Goal: Task Accomplishment & Management: Manage account settings

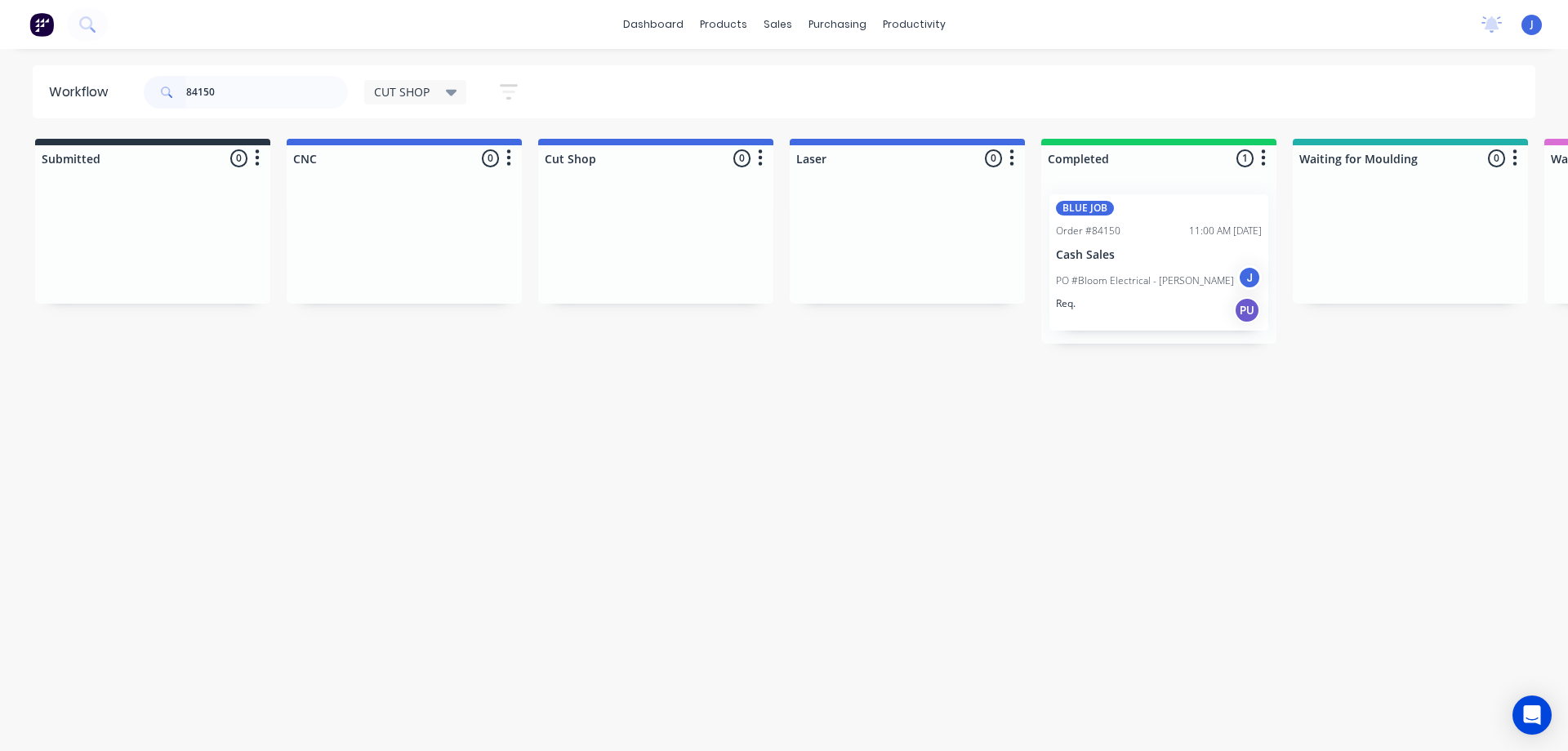
click at [69, 81] on header "Workflow 84150 CUT SHOP Save new view None edit CUT SHOP (Default) edit DISPATC…" at bounding box center [784, 91] width 1503 height 53
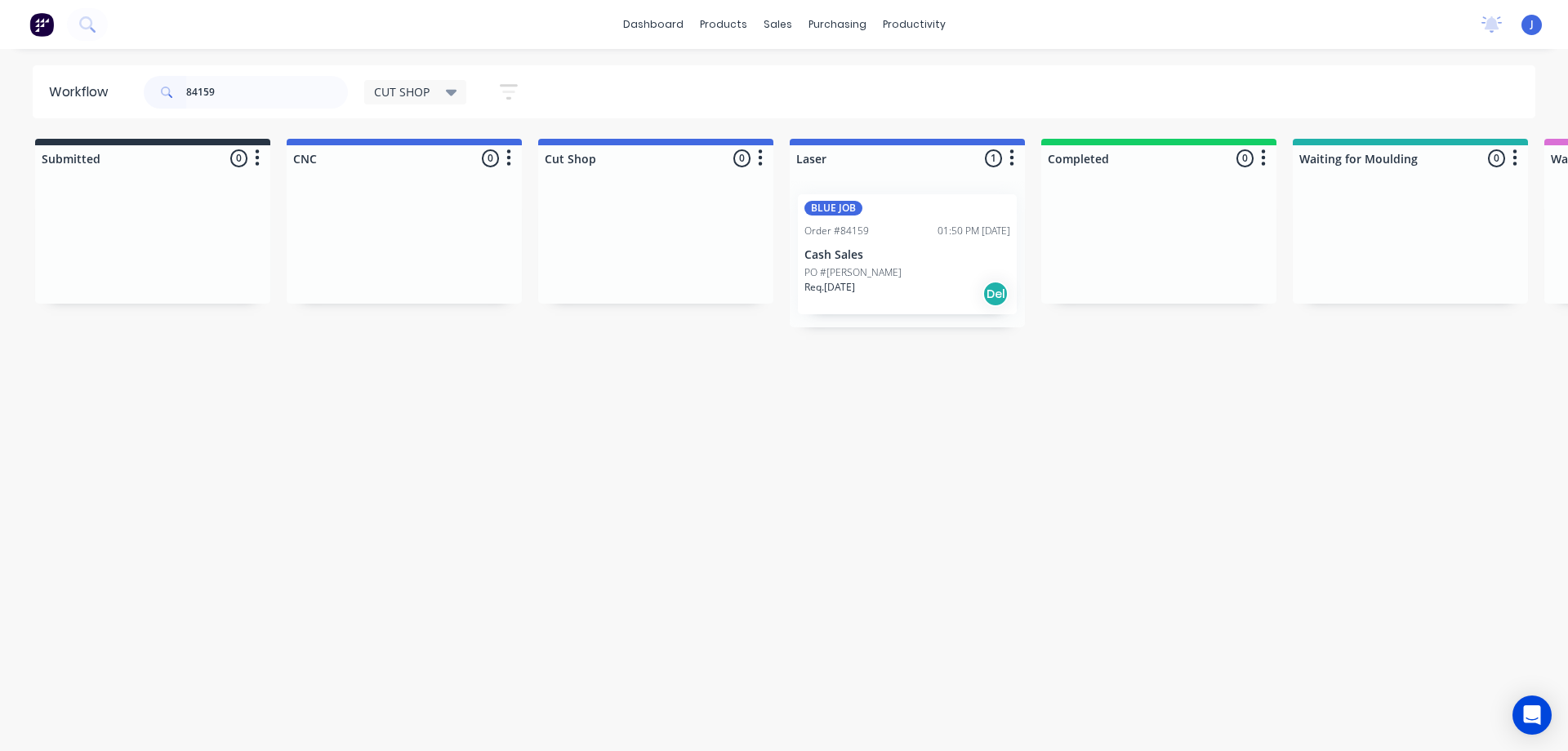
click at [873, 284] on div "Req. [DATE] Del" at bounding box center [906, 294] width 206 height 28
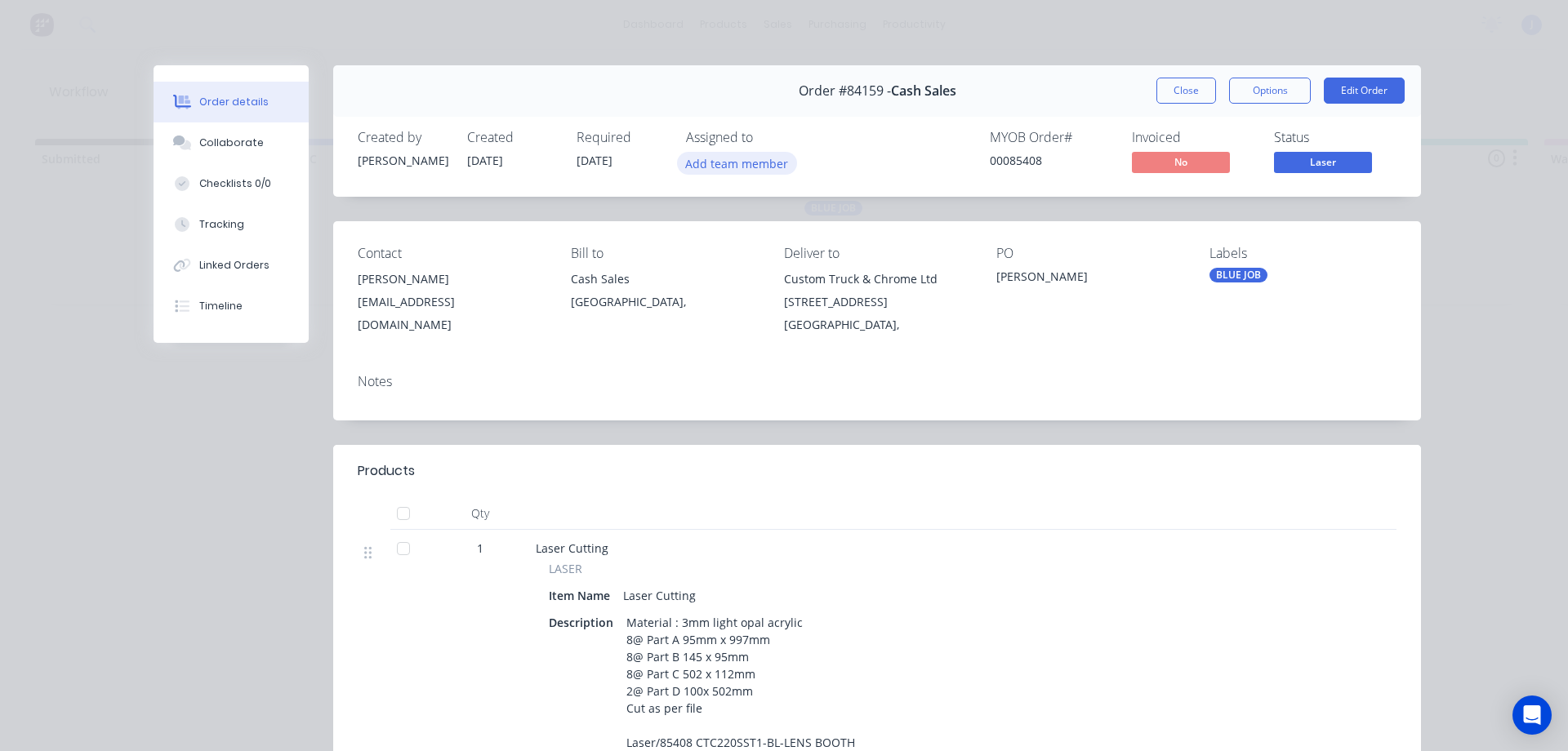
click at [755, 172] on button "Add team member" at bounding box center [737, 163] width 120 height 22
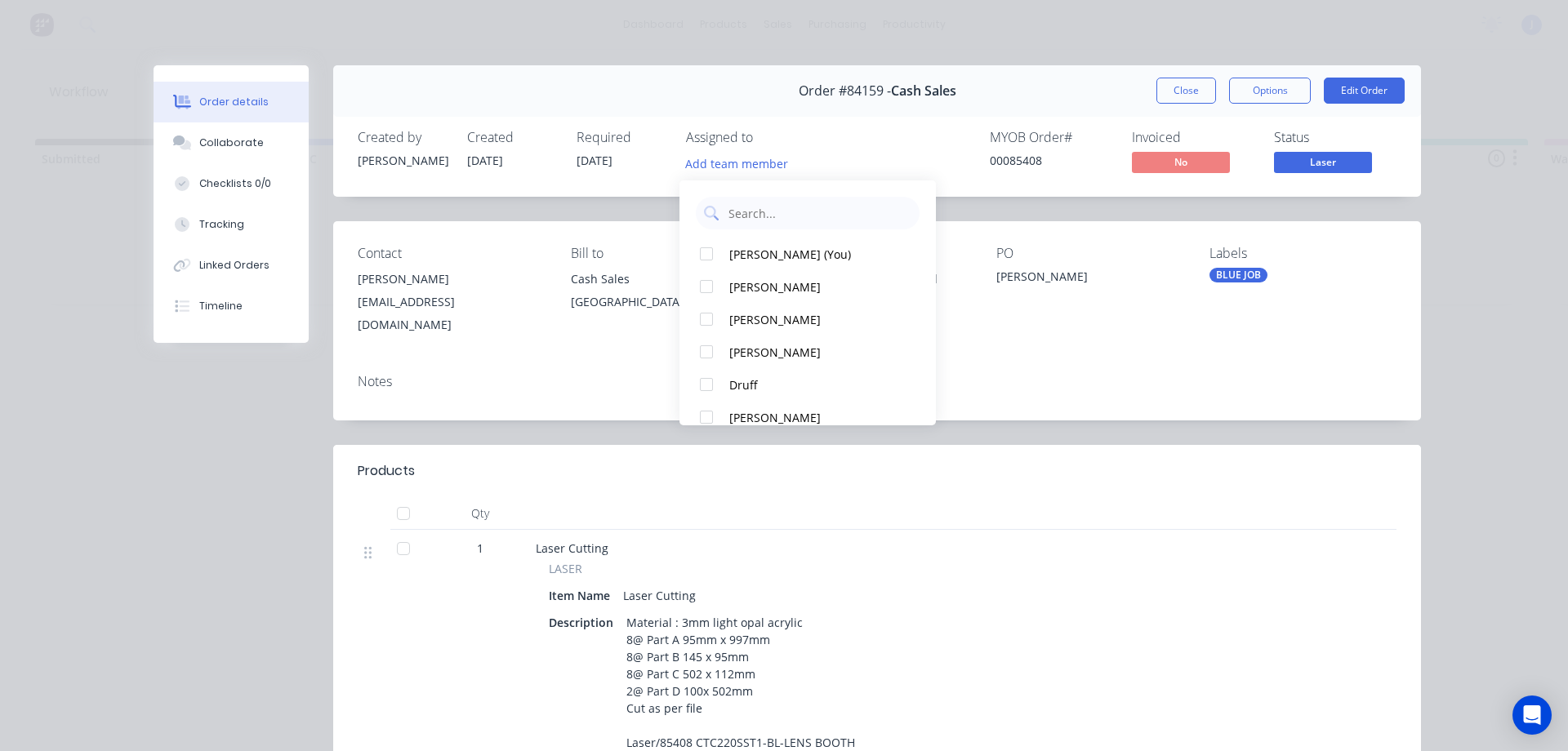
drag, startPoint x: 732, startPoint y: 252, endPoint x: 758, endPoint y: 235, distance: 31.1
click at [733, 251] on div "[PERSON_NAME] (You)" at bounding box center [815, 254] width 172 height 17
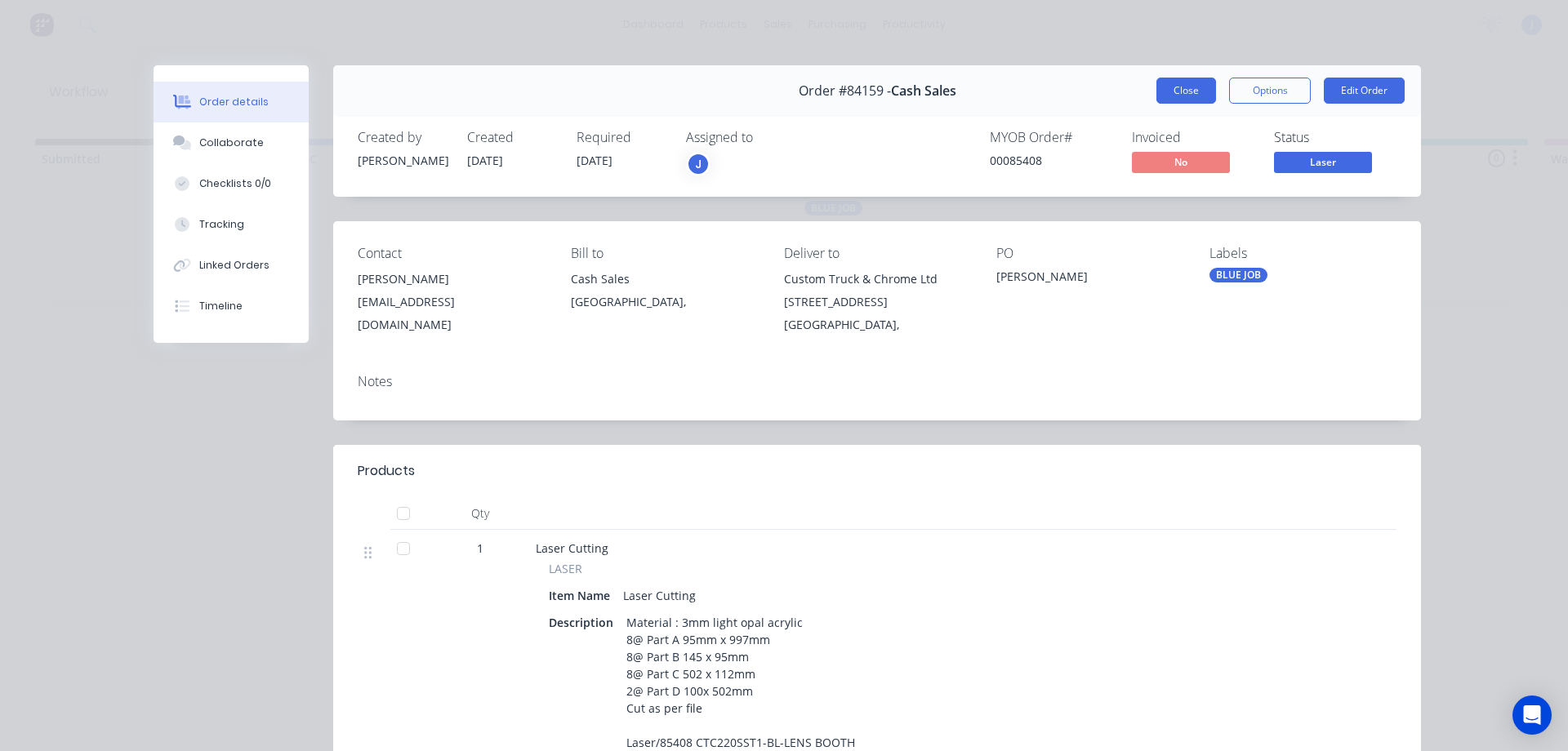
click at [1177, 95] on button "Close" at bounding box center [1186, 91] width 59 height 26
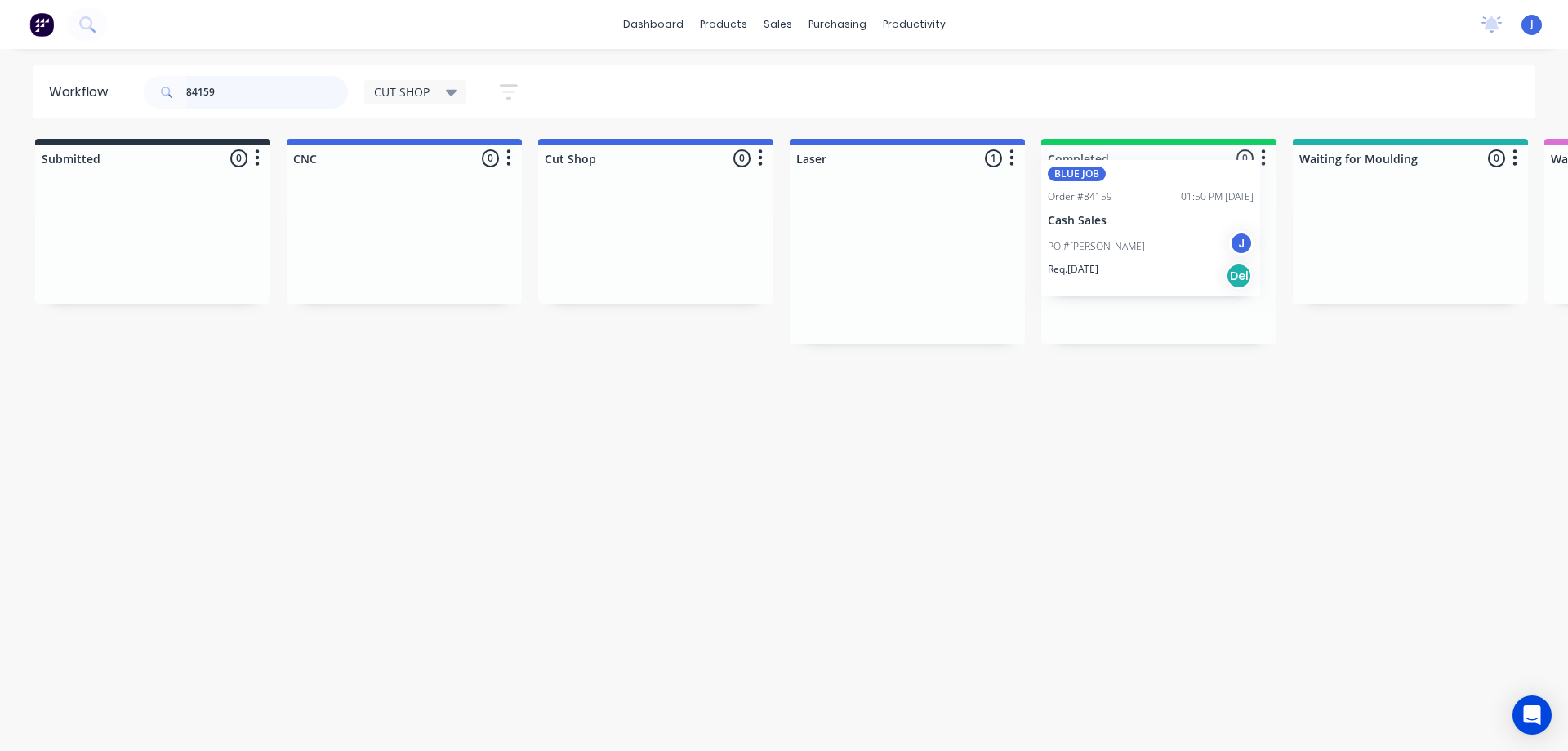
drag, startPoint x: 874, startPoint y: 270, endPoint x: 1152, endPoint y: 229, distance: 281.0
drag, startPoint x: 250, startPoint y: 86, endPoint x: 16, endPoint y: 94, distance: 234.1
click at [16, 94] on div "Workflow 84159 CUT SHOP Save new view None edit CUT SHOP (Default) edit DISPATC…" at bounding box center [784, 91] width 1568 height 53
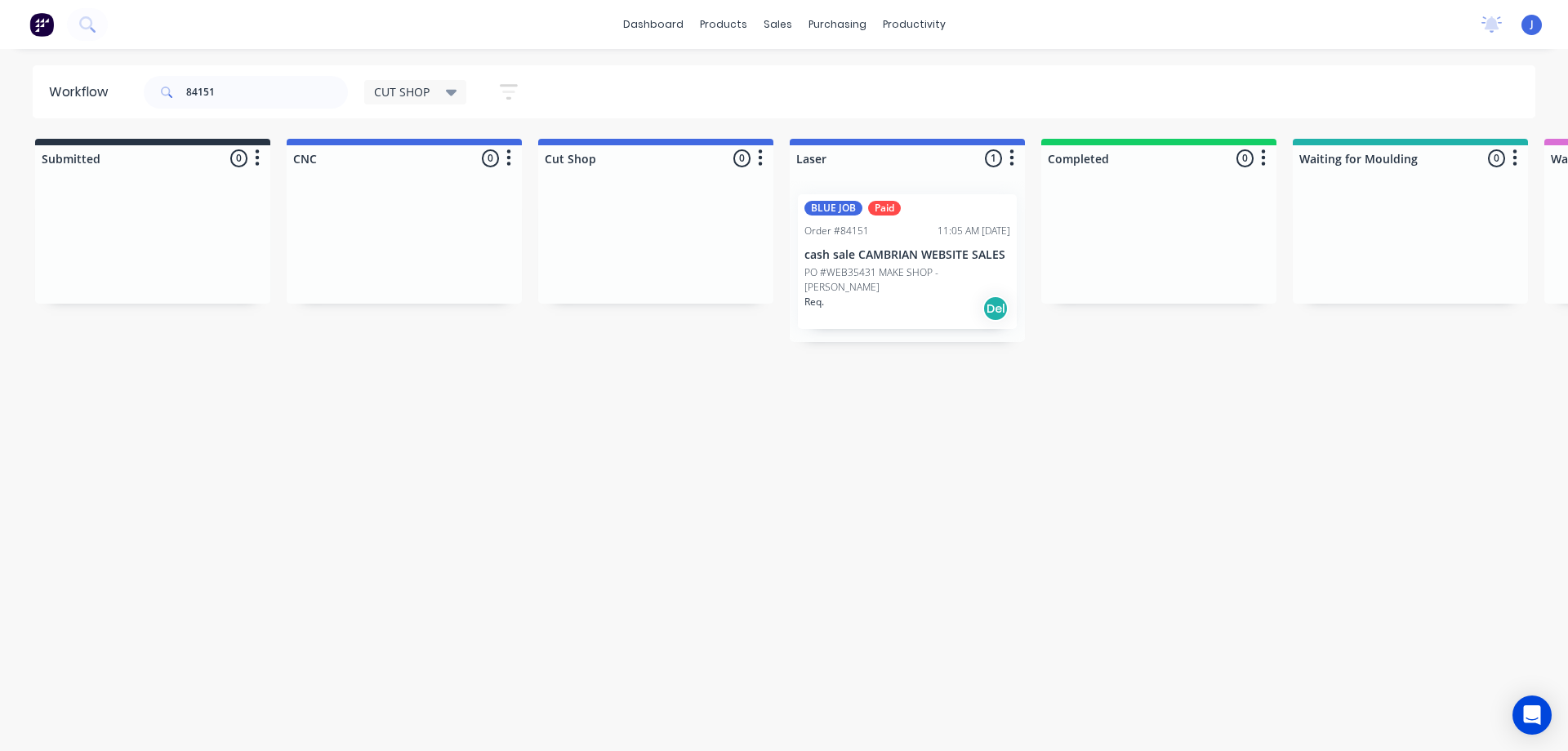
click at [937, 262] on div "BLUE JOB Paid Order #84151 11:05 AM [DATE] cash sale CAMBRIAN WEBSITE SALES PO …" at bounding box center [907, 261] width 219 height 135
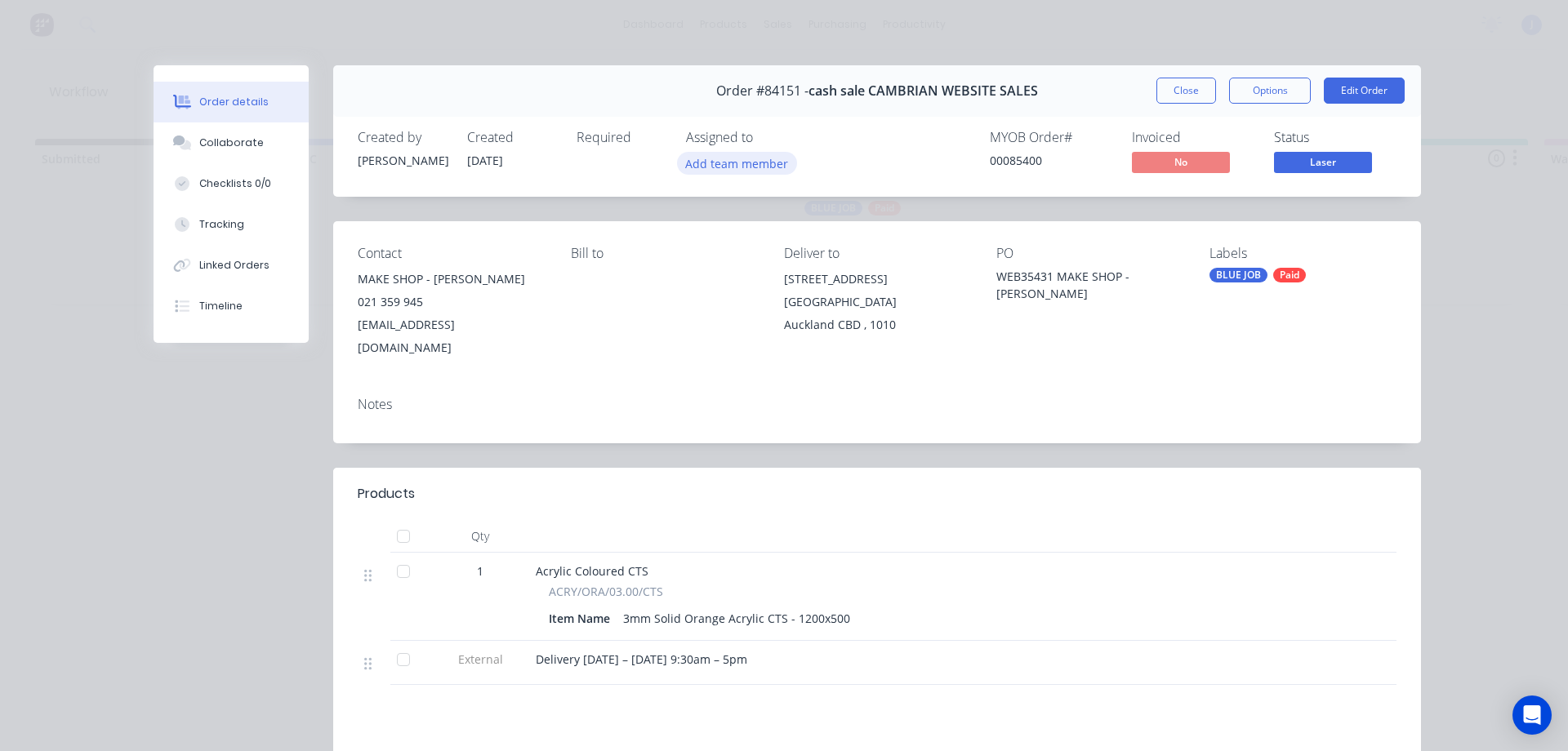
click at [762, 169] on button "Add team member" at bounding box center [737, 163] width 120 height 22
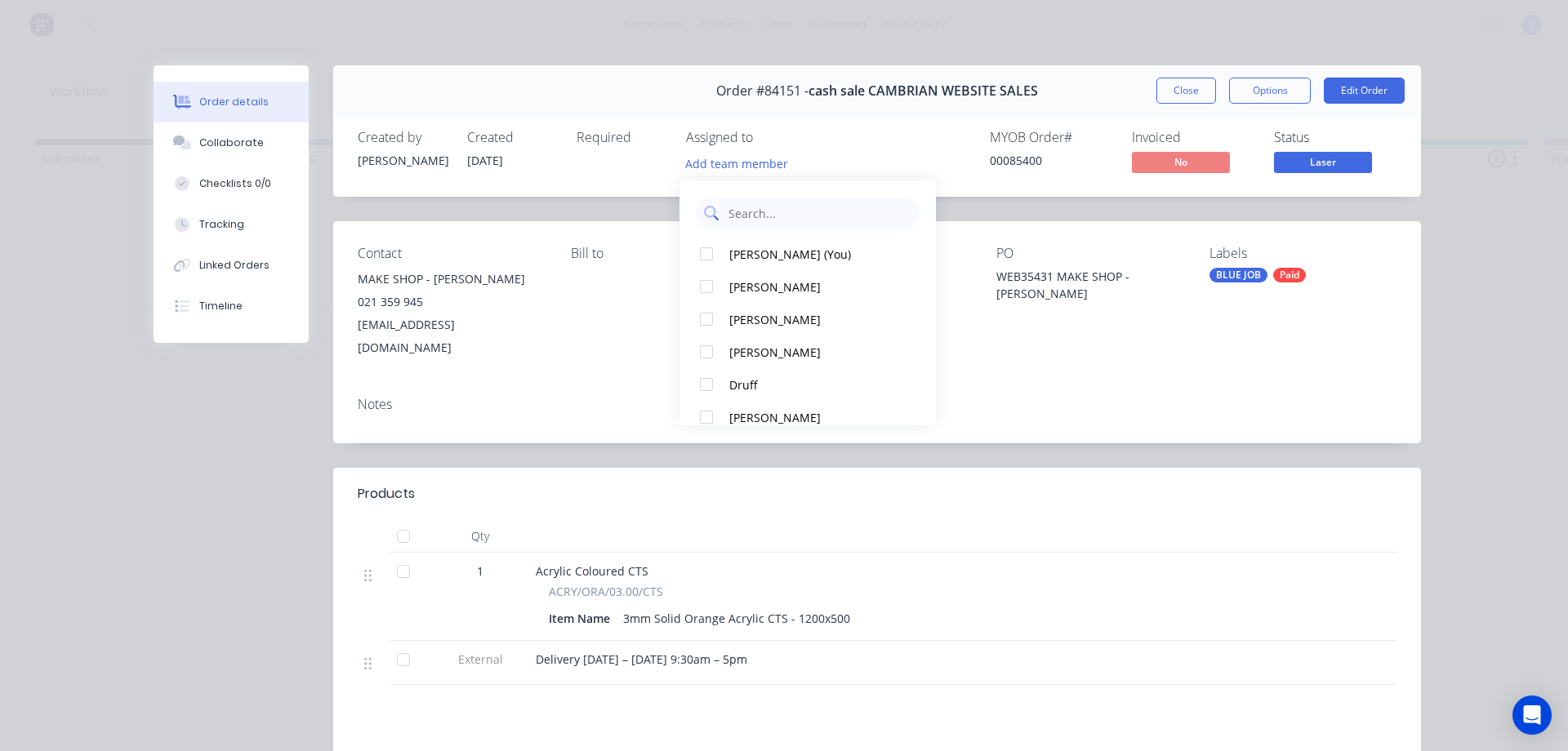
drag, startPoint x: 784, startPoint y: 245, endPoint x: 885, endPoint y: 222, distance: 103.6
click at [784, 243] on button "[PERSON_NAME] (You)" at bounding box center [807, 253] width 257 height 33
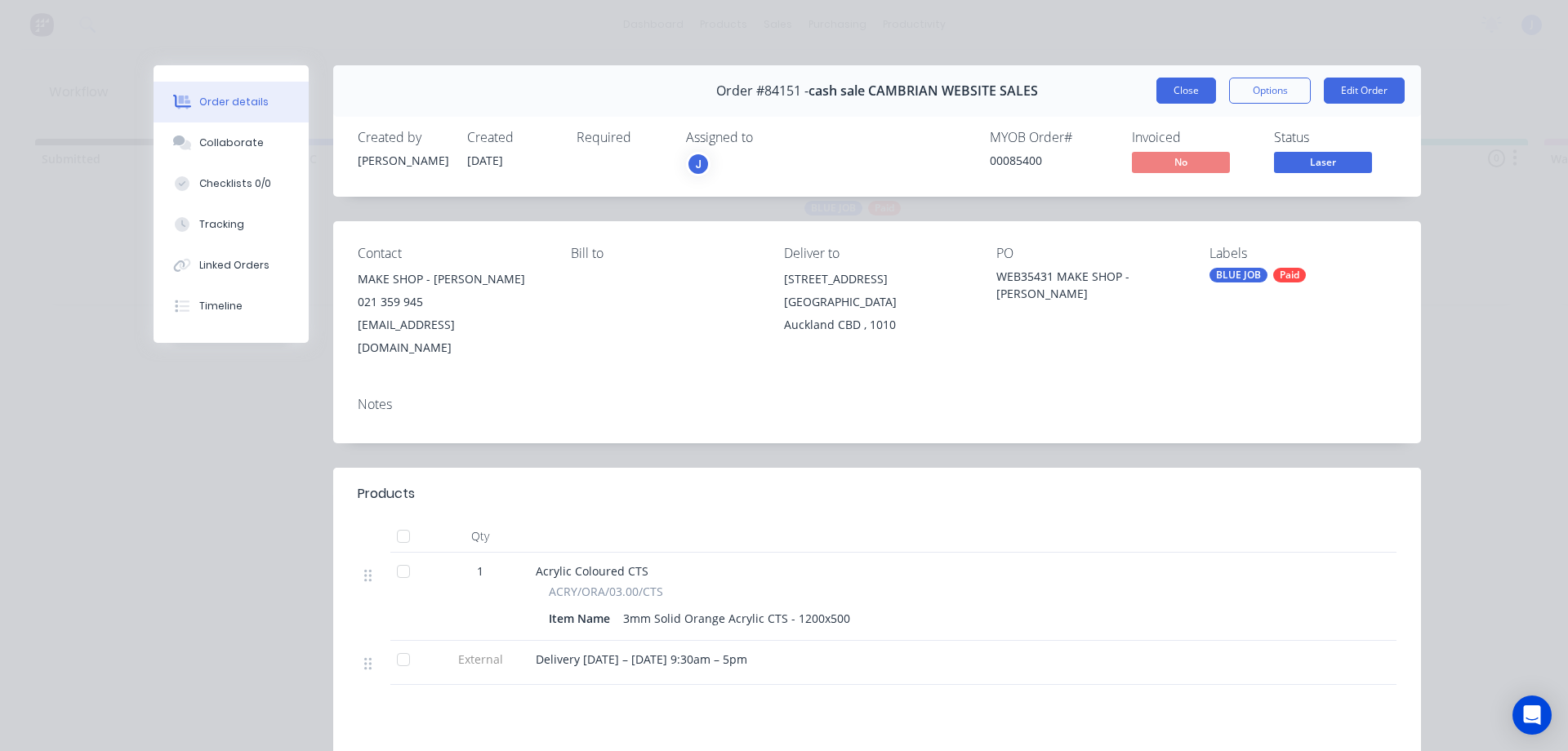
click at [1172, 85] on button "Close" at bounding box center [1186, 91] width 59 height 26
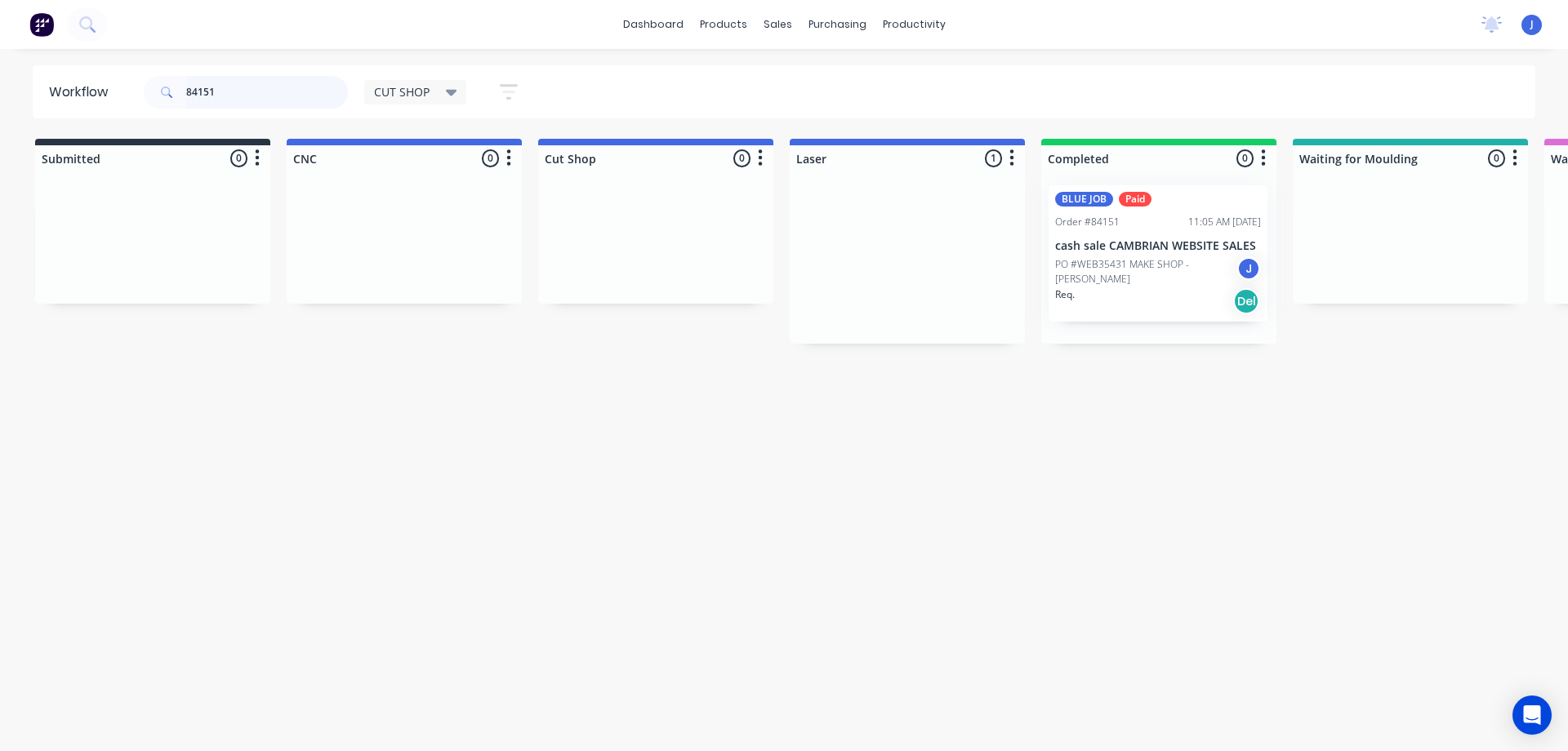
drag, startPoint x: 895, startPoint y: 291, endPoint x: 1150, endPoint y: 284, distance: 255.1
drag, startPoint x: 293, startPoint y: 86, endPoint x: 1, endPoint y: 128, distance: 295.0
click at [1, 128] on div "Workflow 84151 CUT SHOP Save new view None edit CUT SHOP (Default) edit DISPATC…" at bounding box center [784, 391] width 1568 height 653
type input "84148"
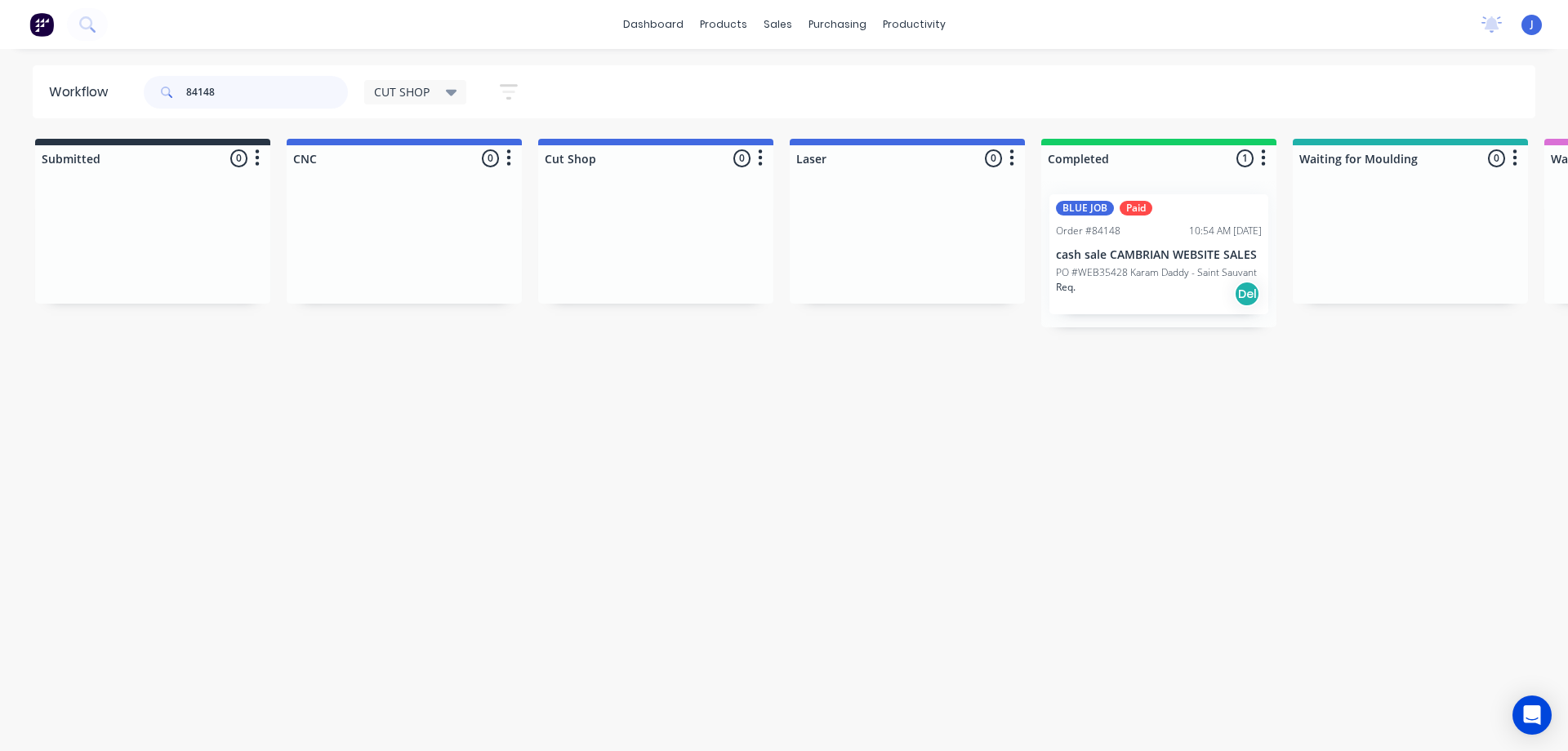
click at [260, 91] on input "84148" at bounding box center [267, 92] width 162 height 33
click at [1172, 257] on p "cash sale CAMBRIAN WEBSITE SALES" at bounding box center [1158, 255] width 206 height 14
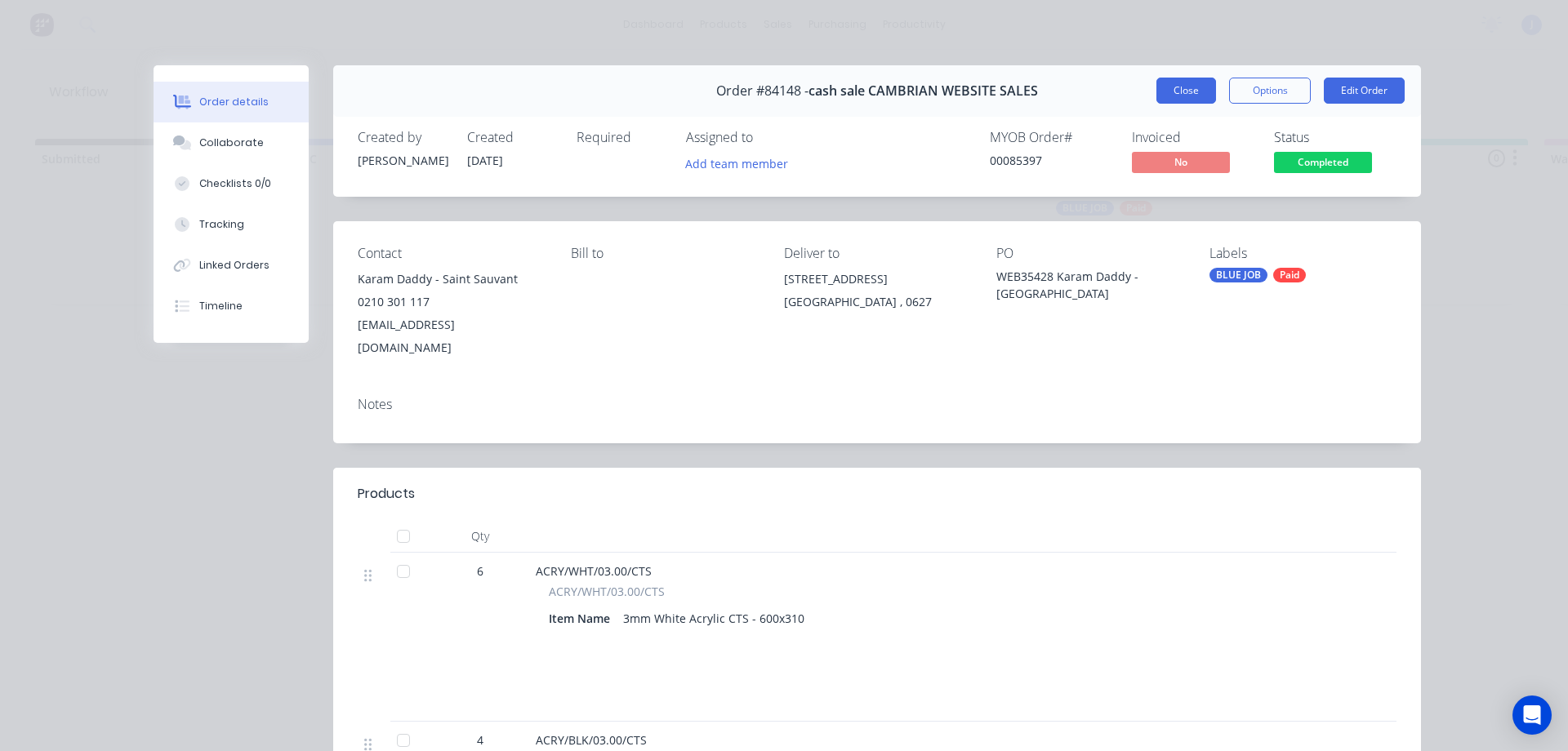
click at [1184, 93] on button "Close" at bounding box center [1186, 91] width 59 height 26
